Goal: Find specific page/section: Find specific page/section

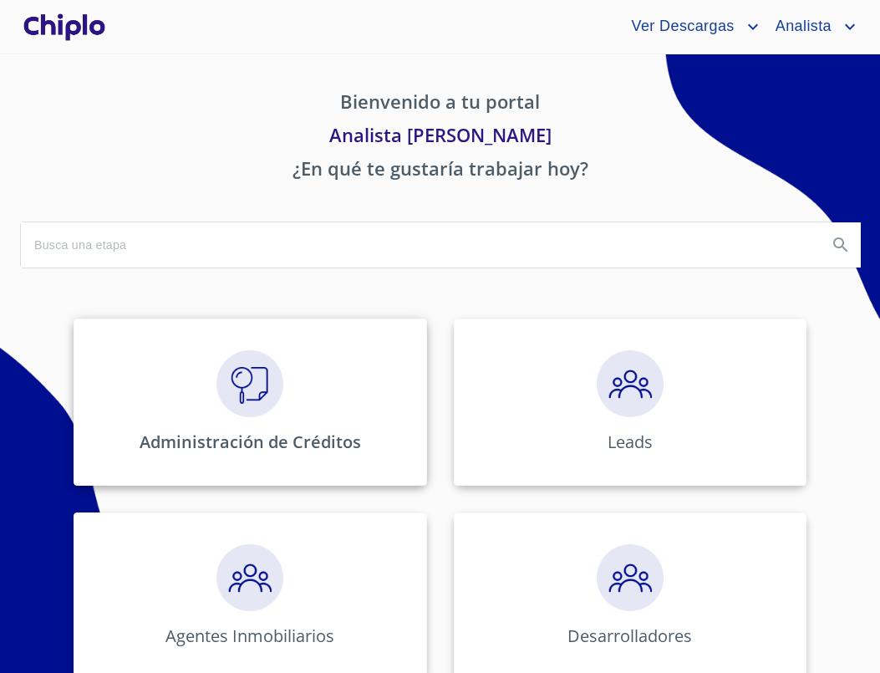
scroll to position [462, 0]
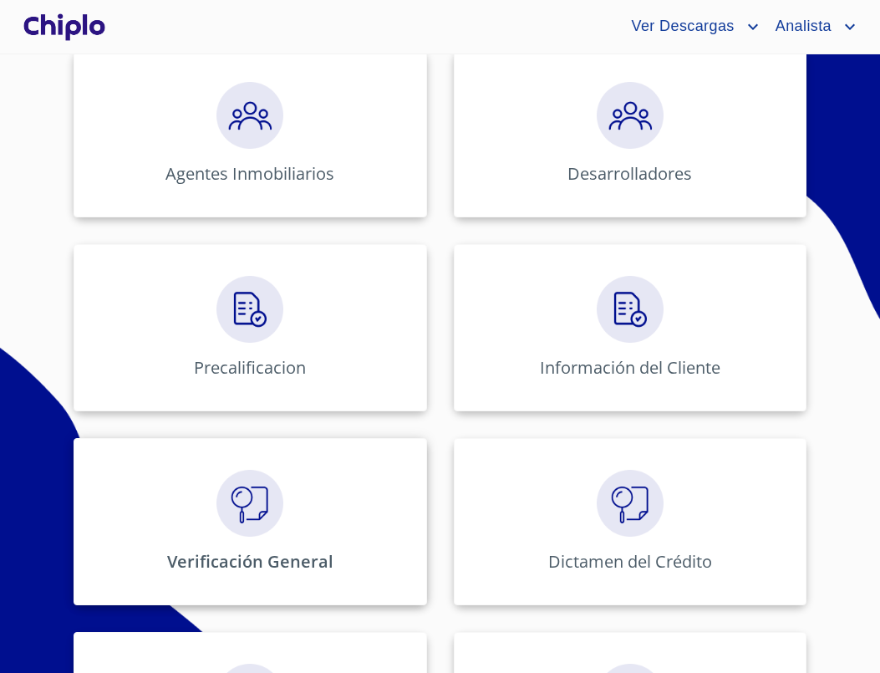
click at [278, 455] on div "Verificación General" at bounding box center [250, 521] width 353 height 167
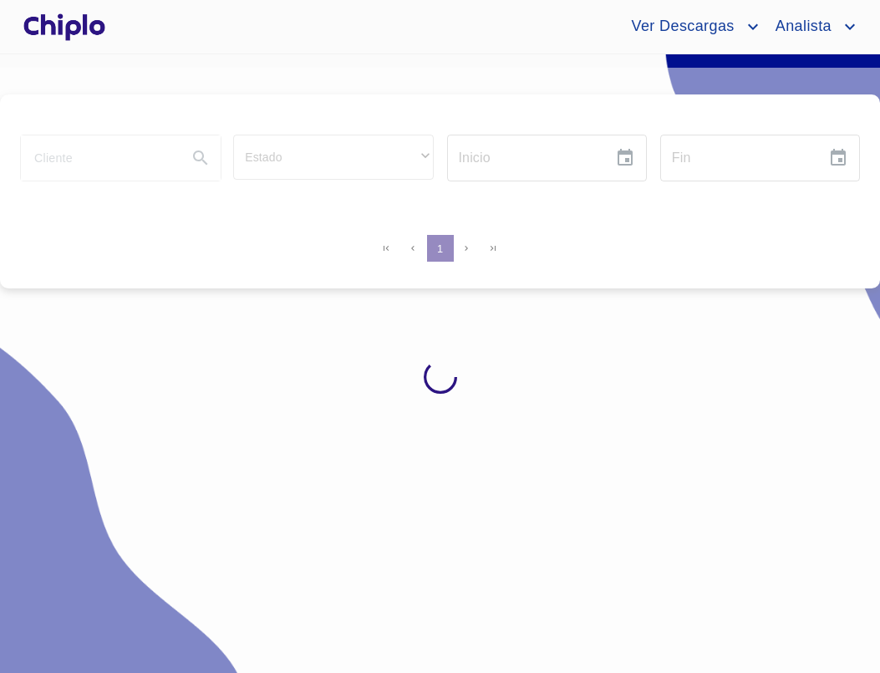
click at [91, 162] on div at bounding box center [440, 377] width 880 height 618
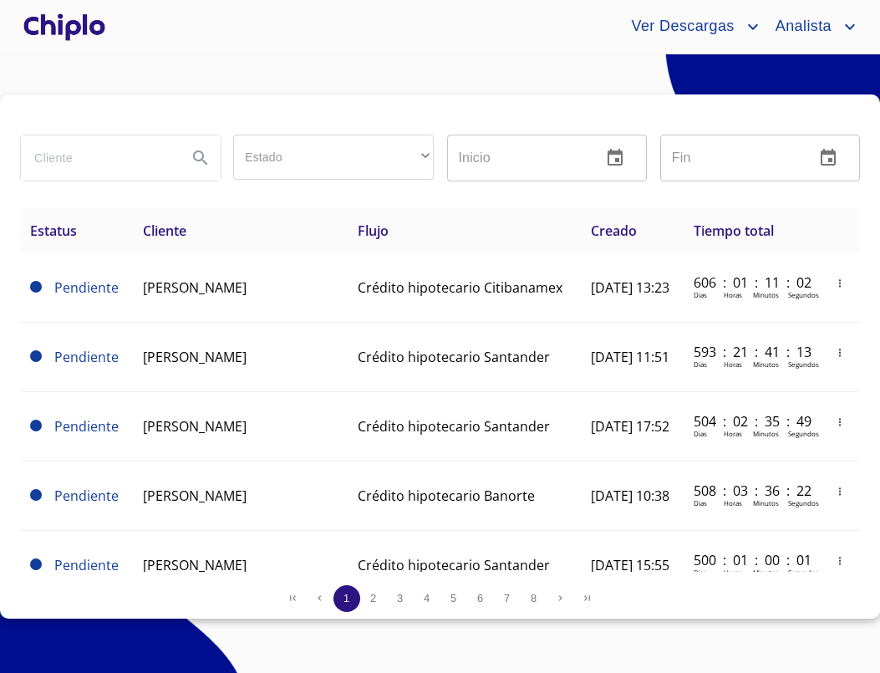
click at [91, 162] on input "search" at bounding box center [97, 157] width 153 height 45
type input "[PERSON_NAME]"
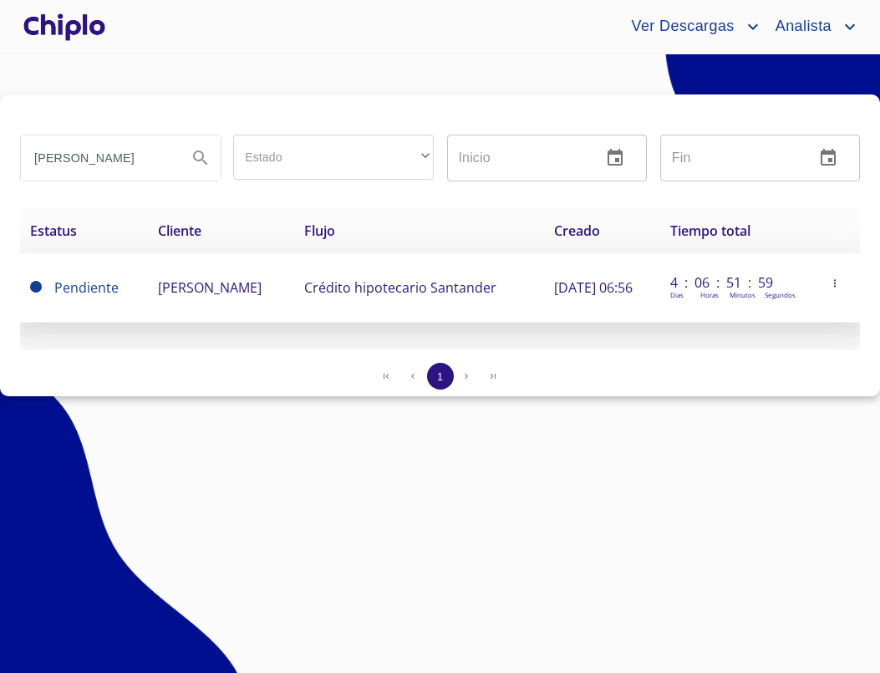
click at [191, 276] on td "[PERSON_NAME]" at bounding box center [220, 287] width 145 height 69
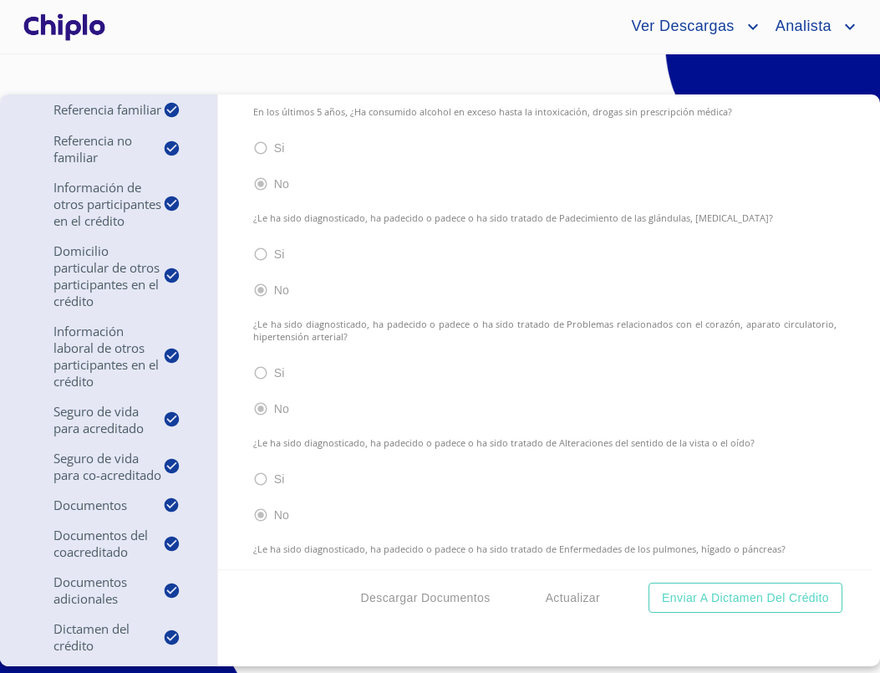
scroll to position [19282, 0]
